Goal: Find specific page/section: Find specific page/section

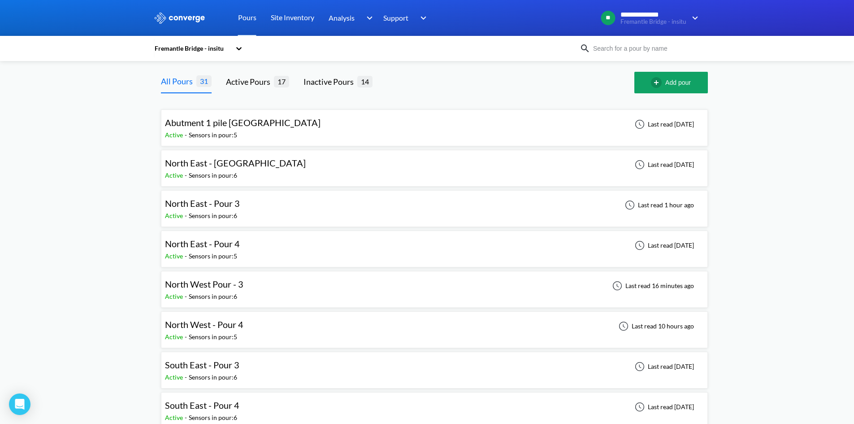
click at [203, 203] on span "North East - Pour 3" at bounding box center [202, 203] width 75 height 11
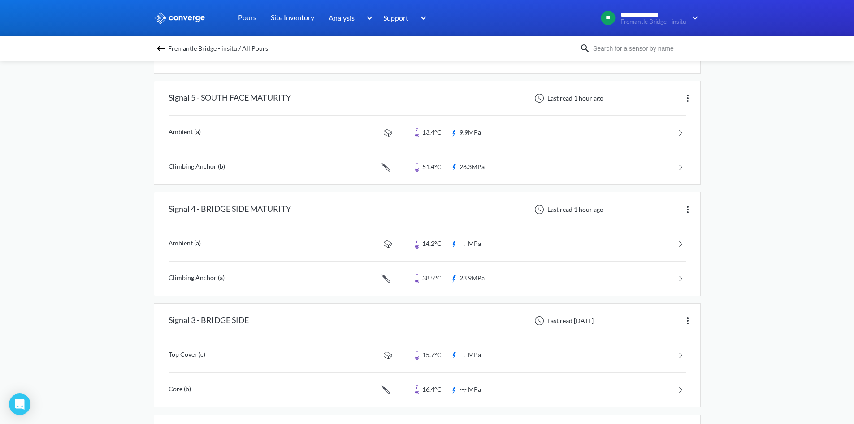
scroll to position [314, 0]
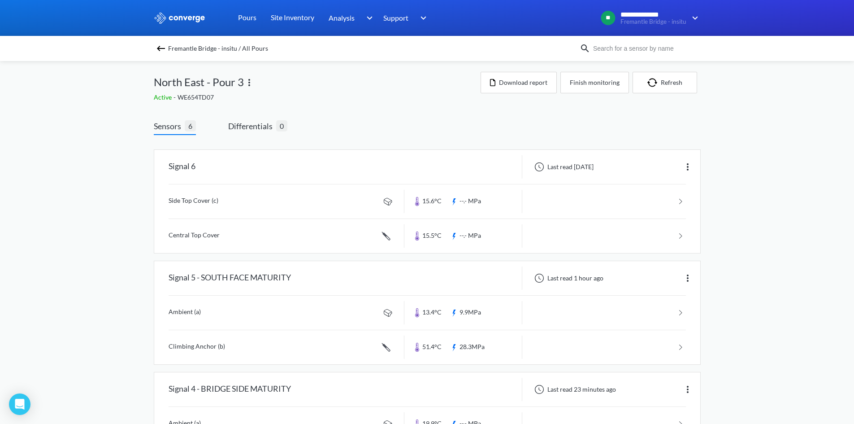
scroll to position [314, 0]
click at [275, 131] on span "Differentials" at bounding box center [252, 126] width 48 height 13
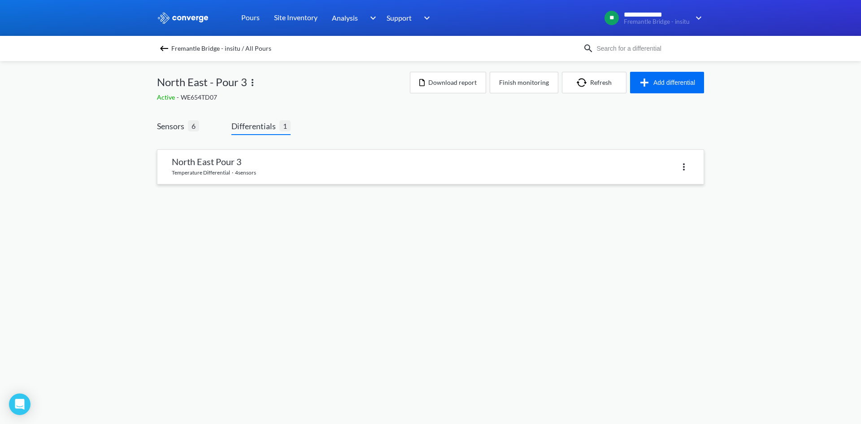
click at [208, 180] on link at bounding box center [430, 167] width 546 height 34
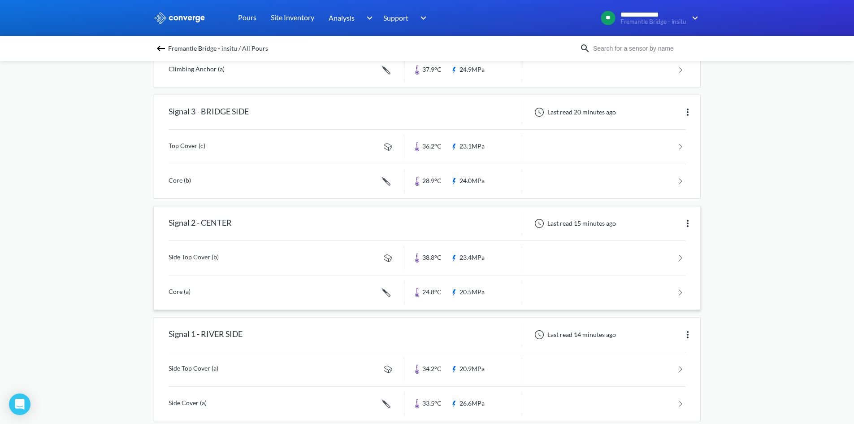
scroll to position [403, 0]
